Goal: Task Accomplishment & Management: Use online tool/utility

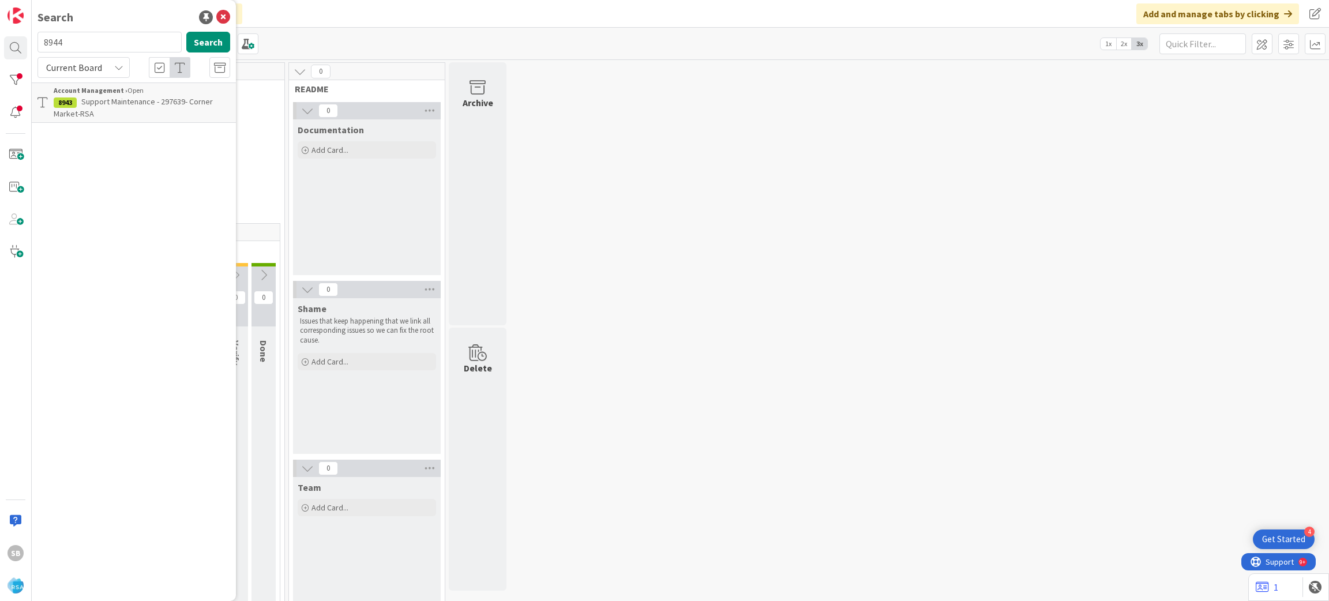
type input "8944"
click at [174, 100] on span "Support Maintenance -298593 - Market Place minot" at bounding box center [134, 107] width 160 height 22
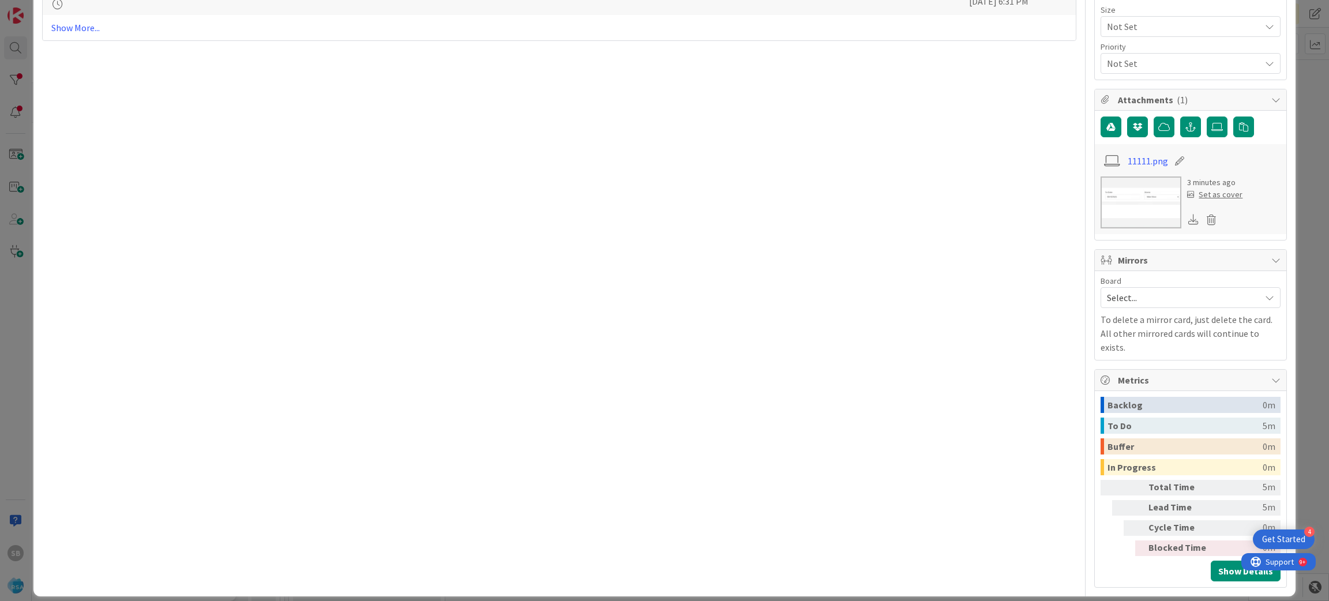
click at [1103, 308] on div "Select..." at bounding box center [1190, 297] width 180 height 21
click at [1122, 376] on span "Software Development" at bounding box center [1198, 372] width 152 height 17
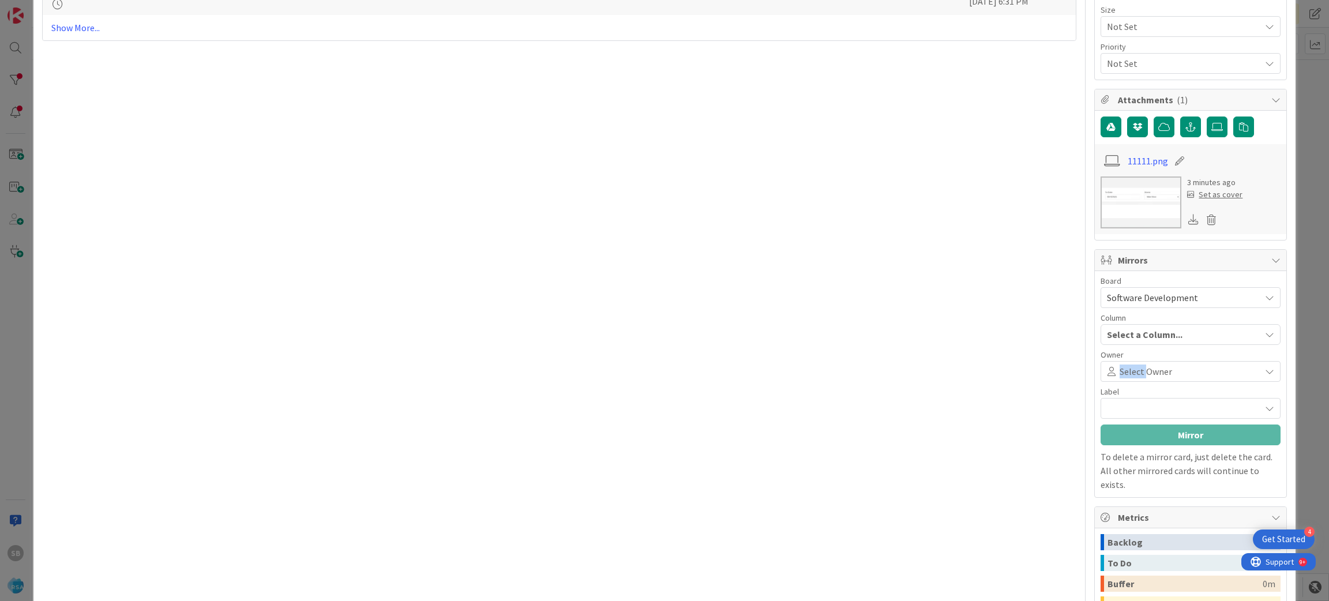
click at [1119, 376] on span "Select Owner" at bounding box center [1145, 371] width 52 height 14
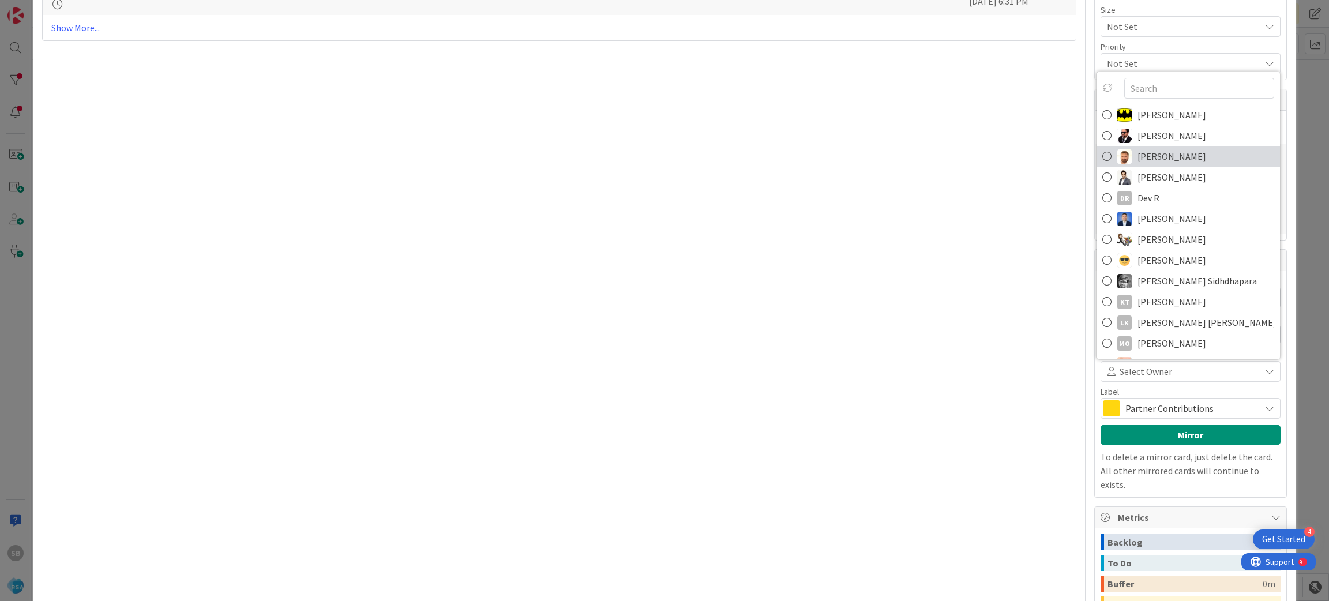
click at [1183, 162] on link "[PERSON_NAME]" at bounding box center [1187, 156] width 183 height 21
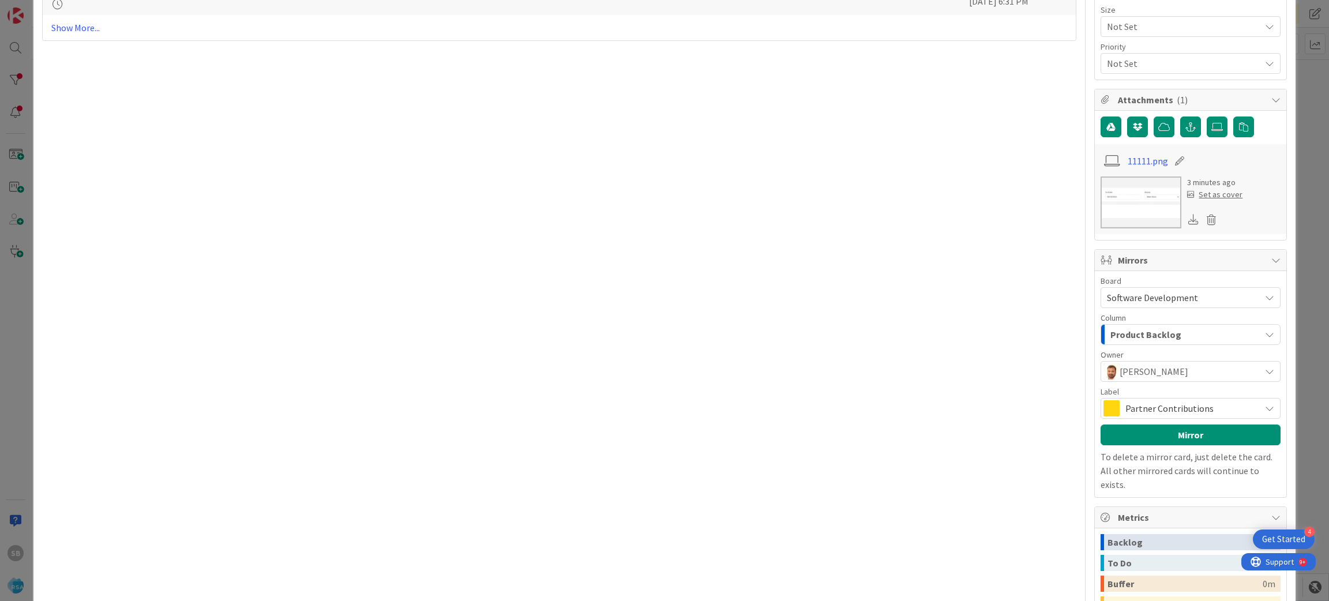
click at [1174, 411] on span "Partner Contributions" at bounding box center [1189, 408] width 129 height 16
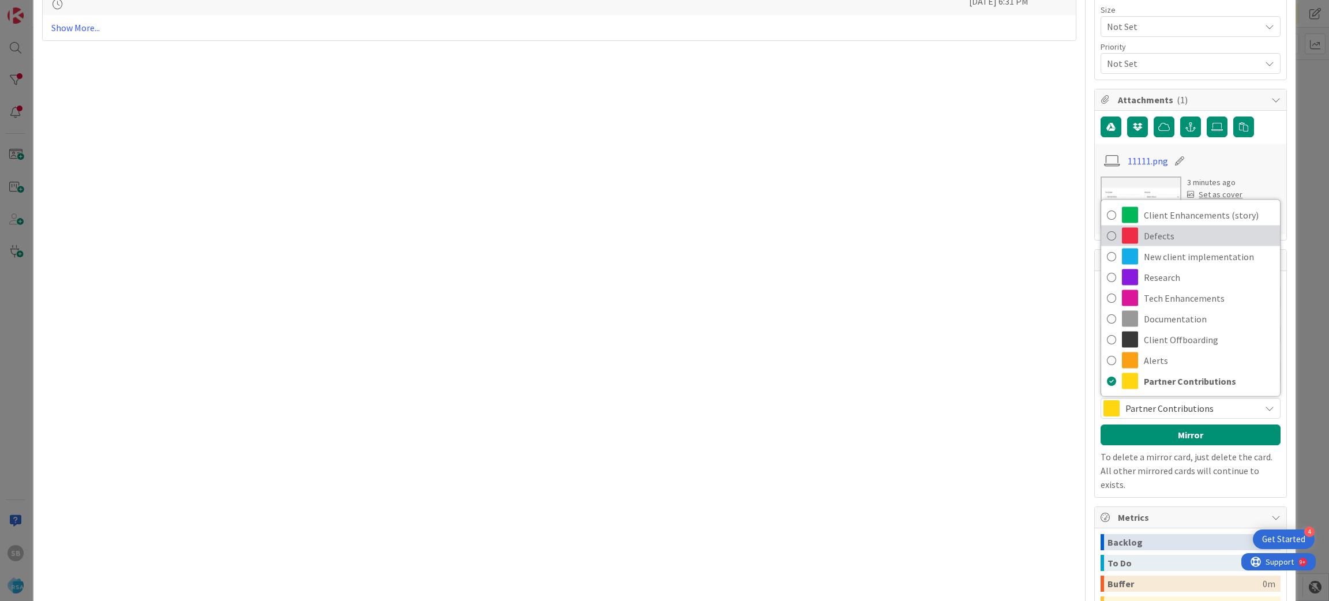
click at [1168, 240] on span "Defects" at bounding box center [1209, 235] width 130 height 17
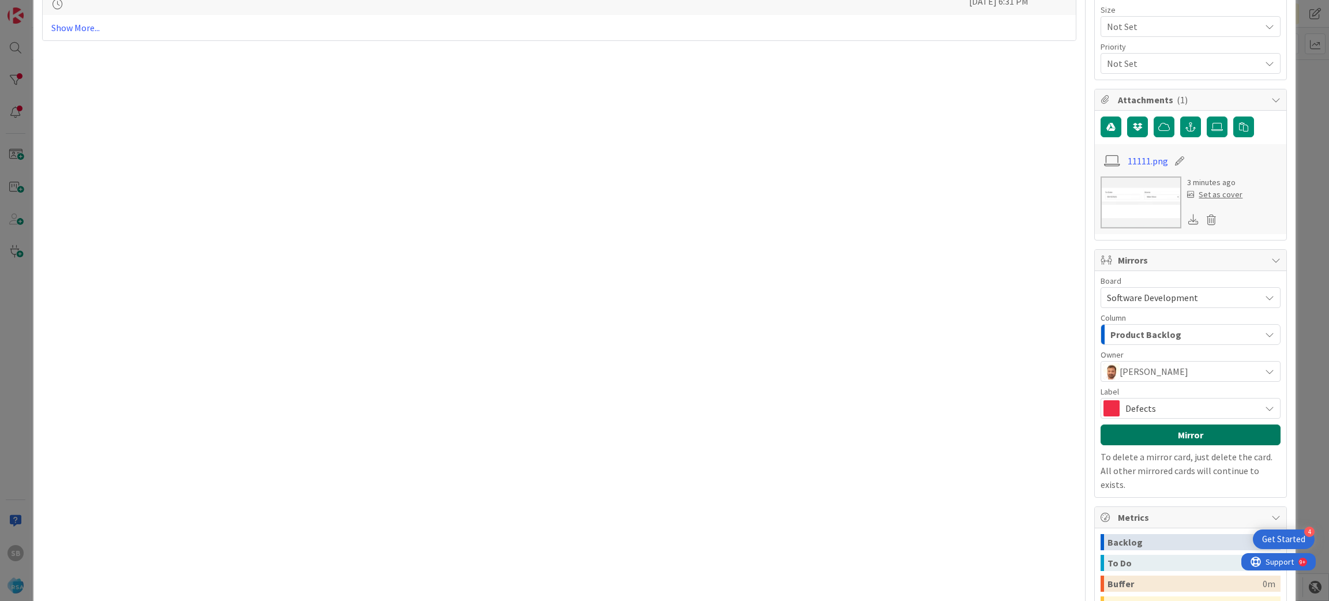
click at [1161, 441] on button "Mirror" at bounding box center [1190, 434] width 180 height 21
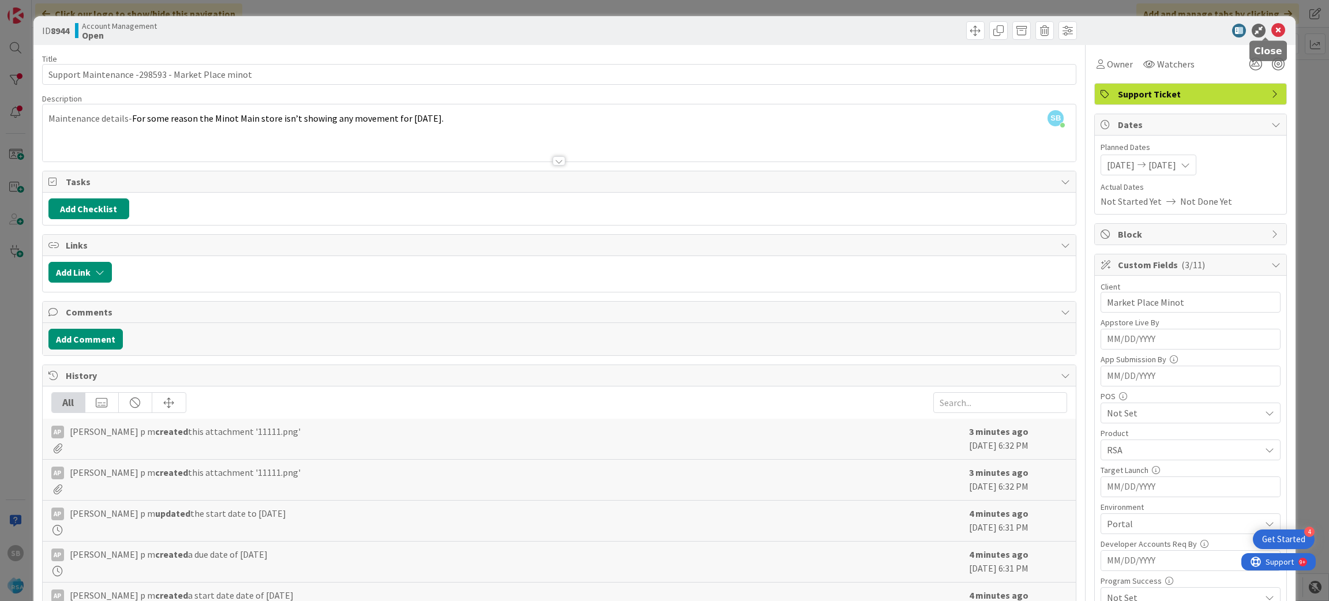
click at [1271, 24] on icon at bounding box center [1278, 31] width 14 height 14
